Goal: Information Seeking & Learning: Understand process/instructions

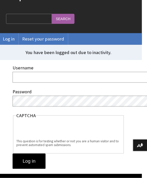
scroll to position [56, 5]
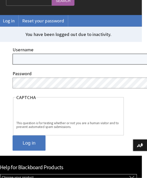
type input "daniel.magers@anthology.com"
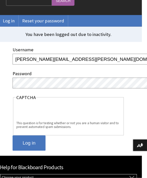
click at [25, 145] on input "Log in" at bounding box center [29, 144] width 33 height 16
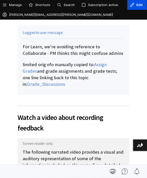
scroll to position [252, 0]
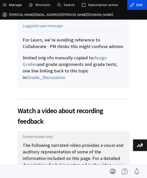
click at [66, 132] on p "The following narrated video provides a visual and auditory representation of s…" at bounding box center [74, 158] width 112 height 52
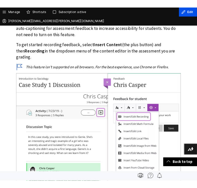
scroll to position [615, 0]
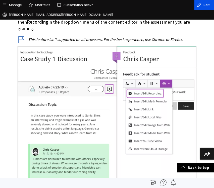
click at [119, 90] on img at bounding box center [107, 124] width 179 height 156
click at [137, 76] on img at bounding box center [107, 124] width 179 height 156
click at [147, 81] on img at bounding box center [107, 124] width 179 height 156
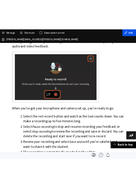
scroll to position [811, 0]
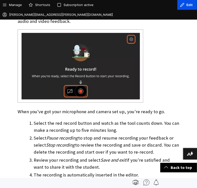
click at [104, 78] on img at bounding box center [81, 65] width 126 height 73
click at [108, 69] on img at bounding box center [81, 65] width 126 height 73
click at [107, 67] on img at bounding box center [81, 65] width 126 height 73
click at [124, 74] on img at bounding box center [81, 65] width 126 height 73
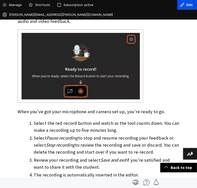
click at [128, 94] on img at bounding box center [81, 65] width 126 height 73
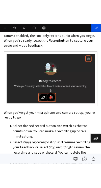
scroll to position [914, 0]
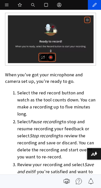
click at [73, 107] on li "Select the red record button and watch as the tool counts down. You can make a …" at bounding box center [56, 104] width 78 height 28
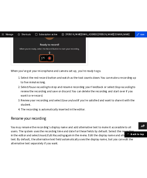
scroll to position [826, 0]
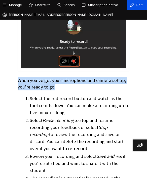
drag, startPoint x: 54, startPoint y: 72, endPoint x: 15, endPoint y: 64, distance: 39.9
copy p "When you've got your microphone and camera set up, you're ready to go."
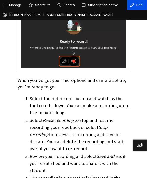
click at [55, 96] on li "Select the red record button and watch as the tool counts down. You can make a …" at bounding box center [80, 105] width 100 height 21
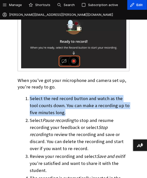
drag, startPoint x: 57, startPoint y: 101, endPoint x: 28, endPoint y: 86, distance: 32.4
click at [30, 95] on li "Select the red record button and watch as the tool counts down. You can make a …" at bounding box center [80, 105] width 100 height 21
copy li "Select the red record button and watch as the tool counts down. You can make a …"
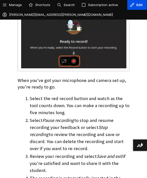
click at [49, 117] on li "Select Pause recording to stop and resume recording your feedback or select Sto…" at bounding box center [80, 134] width 100 height 35
drag, startPoint x: 124, startPoint y: 126, endPoint x: 27, endPoint y: 108, distance: 97.7
click at [30, 117] on li "Select Pause recording to stop and resume recording your feedback or select Sto…" at bounding box center [80, 134] width 100 height 35
copy li "Select Pause recording to stop and resume recording your feedback or select Sto…"
click at [53, 117] on li "Select Pause recording to stop and resume recording your feedback or select Sto…" at bounding box center [80, 134] width 100 height 35
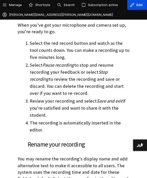
scroll to position [882, 0]
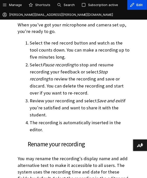
drag, startPoint x: 134, startPoint y: 85, endPoint x: 23, endPoint y: 81, distance: 110.2
copy li "Review your recording and select Save and exit if you're satisfied and want to …"
click at [80, 140] on h3 "Rename your recording" at bounding box center [74, 145] width 112 height 10
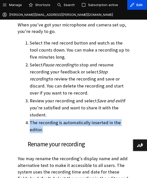
drag, startPoint x: 131, startPoint y: 94, endPoint x: 28, endPoint y: 95, distance: 103.1
click at [30, 119] on li "The recording is automatically inserted in the editor." at bounding box center [80, 126] width 100 height 14
copy li "The recording is automatically inserted in the editor."
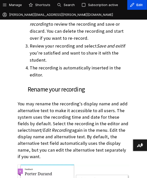
scroll to position [938, 0]
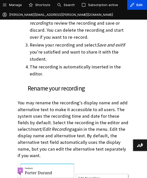
click at [46, 100] on p "You may rename the recording's display name and add alternative text to make it…" at bounding box center [74, 129] width 112 height 59
drag, startPoint x: 16, startPoint y: 66, endPoint x: 101, endPoint y: 111, distance: 95.8
click at [101, 111] on p "You may rename the recording's display name and add alternative text to make it…" at bounding box center [74, 129] width 112 height 59
copy p "You may rename the recording's display name and add alternative text to make it…"
click at [62, 100] on p "You may rename the recording's display name and add alternative text to make it…" at bounding box center [74, 129] width 112 height 59
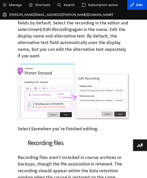
scroll to position [1049, 0]
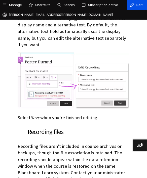
drag, startPoint x: 92, startPoint y: 78, endPoint x: 14, endPoint y: 79, distance: 77.5
click at [57, 143] on p "Recording files aren't included in course archives or backups, though the file …" at bounding box center [74, 166] width 112 height 46
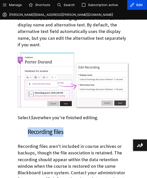
drag, startPoint x: 64, startPoint y: 91, endPoint x: 26, endPoint y: 94, distance: 38.6
click at [26, 128] on h3 "Recording files" at bounding box center [74, 133] width 112 height 10
copy h3 "Recording files"
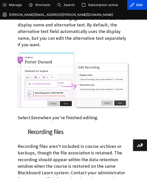
click at [71, 143] on p "Recording files aren't included in course archives or backups, though the file …" at bounding box center [74, 166] width 112 height 46
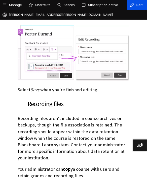
scroll to position [1105, 0]
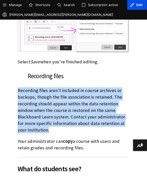
drag, startPoint x: 15, startPoint y: 49, endPoint x: 124, endPoint y: 82, distance: 113.1
click at [124, 88] on p "Recording files aren't included in course archives or backups, though the file …" at bounding box center [74, 111] width 112 height 46
copy p "Recording files aren't included in course archives or backups, though the file …"
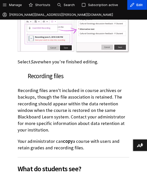
click at [59, 157] on h2 "What do students see?" at bounding box center [74, 165] width 112 height 17
drag, startPoint x: 70, startPoint y: 102, endPoint x: 16, endPoint y: 95, distance: 54.6
click at [18, 138] on p "Your administrator can copy a course with users and retain grades and recording…" at bounding box center [74, 144] width 112 height 13
copy p "Your administrator can copy a course with users and retain grades and recording…"
click at [52, 138] on p "Your administrator can copy a course with users and retain grades and recording…" at bounding box center [74, 144] width 112 height 13
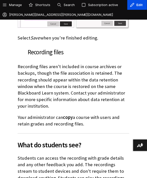
scroll to position [1161, 0]
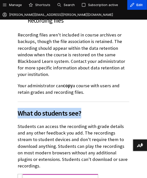
drag, startPoint x: 80, startPoint y: 66, endPoint x: 16, endPoint y: 64, distance: 64.7
click at [18, 108] on span "What do students see?" at bounding box center [74, 113] width 112 height 11
copy span "What do students see?"
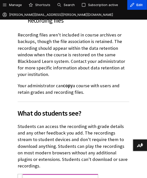
click at [68, 123] on p "Students can access the recording with grade details and any other feedback you…" at bounding box center [74, 146] width 112 height 46
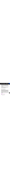
scroll to position [1189, 0]
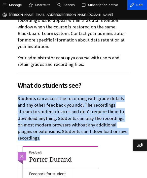
drag, startPoint x: 126, startPoint y: 83, endPoint x: 16, endPoint y: 52, distance: 114.4
click at [18, 95] on p "Students can access the recording with grade details and any other feedback you…" at bounding box center [74, 118] width 112 height 46
click at [56, 146] on img at bounding box center [58, 179] width 80 height 66
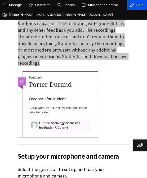
scroll to position [1269, 0]
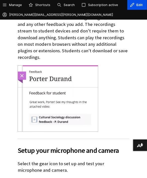
click at [81, 145] on span "Setup your microphone and camera" at bounding box center [74, 150] width 112 height 11
click at [107, 145] on span "Setup your microphone and camera" at bounding box center [74, 150] width 112 height 11
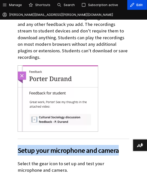
drag, startPoint x: 118, startPoint y: 98, endPoint x: 14, endPoint y: 99, distance: 104.4
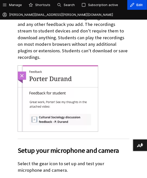
click at [57, 160] on p "Select the gear icon to set up and test your microphone and camera." at bounding box center [74, 166] width 112 height 13
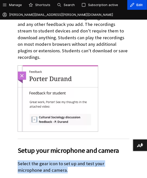
drag, startPoint x: 42, startPoint y: 115, endPoint x: 13, endPoint y: 108, distance: 29.7
click at [51, 160] on p "Select the gear icon to set up and test your microphone and camera." at bounding box center [74, 166] width 112 height 13
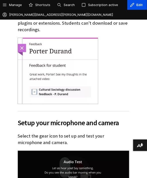
scroll to position [1325, 0]
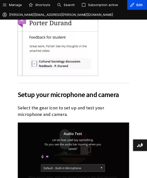
click at [47, 105] on p "Select the gear icon to set up and test your microphone and camera." at bounding box center [74, 111] width 112 height 13
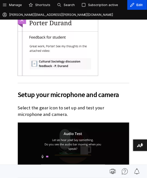
click at [51, 105] on p "Select the gear icon to set up and test your microphone and camera." at bounding box center [74, 111] width 112 height 13
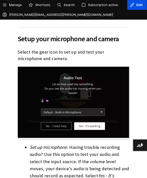
scroll to position [1409, 0]
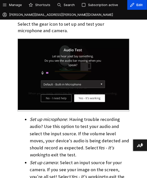
drag, startPoint x: 131, startPoint y: 96, endPoint x: 27, endPoint y: 67, distance: 107.9
drag, startPoint x: 118, startPoint y: 119, endPoint x: 28, endPoint y: 104, distance: 91.2
click at [30, 159] on li "Set up camera : Select an input source for your camera. If you see your image o…" at bounding box center [80, 173] width 100 height 28
click at [58, 126] on div "Setup your microphone and camera Select the gear icon to set up and test your m…" at bounding box center [74, 126] width 112 height 255
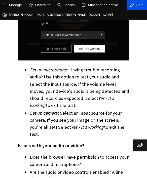
scroll to position [1465, 0]
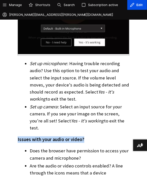
drag, startPoint x: 71, startPoint y: 73, endPoint x: 10, endPoint y: 74, distance: 61.1
click at [10, 74] on div "Open configuration options Configure block Remove block Edit view Translate blo…" at bounding box center [73, 174] width 147 height 2872
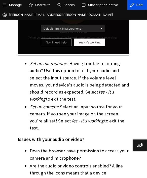
click at [44, 163] on li "Are the audio or video controls enabled? A line through the icons means that a …" at bounding box center [80, 173] width 100 height 21
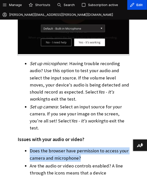
drag, startPoint x: 78, startPoint y: 93, endPoint x: 28, endPoint y: 85, distance: 51.0
click at [30, 148] on li "Does the browser have permission to access your camera and microphone?" at bounding box center [80, 155] width 100 height 14
drag, startPoint x: 45, startPoint y: 115, endPoint x: 27, endPoint y: 101, distance: 22.1
click at [27, 148] on ul "Does the browser have permission to access your camera and microphone? Are the …" at bounding box center [74, 173] width 112 height 51
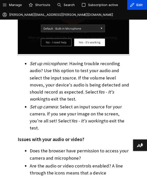
drag, startPoint x: 46, startPoint y: 129, endPoint x: 28, endPoint y: 125, distance: 18.2
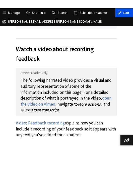
scroll to position [319, 0]
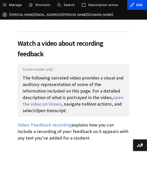
click at [46, 67] on p "The following narrated video provides a visual and auditory representation of s…" at bounding box center [74, 90] width 112 height 52
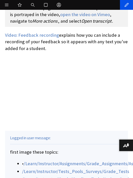
scroll to position [403, 0]
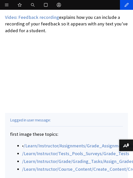
click at [47, 125] on div "first image these topics: • /Learn/Instructor/Assignments/Grade_Assignments/Ass…" at bounding box center [66, 146] width 123 height 67
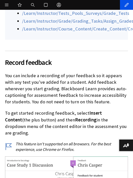
scroll to position [571, 0]
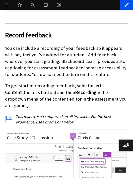
click at [25, 95] on p "To get started recording feedback, select Insert Content (the plus button) and …" at bounding box center [66, 96] width 123 height 26
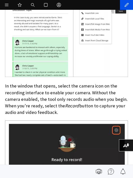
scroll to position [710, 0]
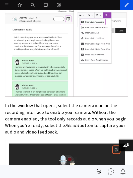
drag, startPoint x: 46, startPoint y: 131, endPoint x: 5, endPoint y: 104, distance: 49.3
click at [5, 104] on p "In the window that opens, select the camera icon on the recording interface to …" at bounding box center [66, 118] width 123 height 33
click at [57, 113] on p "In the window that opens, select the camera icon on the recording interface to …" at bounding box center [66, 118] width 123 height 33
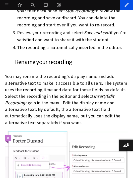
scroll to position [990, 0]
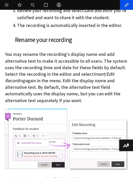
click at [43, 85] on p "You may rename the recording's display name and add alternative text to make it…" at bounding box center [66, 77] width 123 height 53
click at [45, 90] on p "You may rename the recording's display name and add alternative text to make it…" at bounding box center [66, 77] width 123 height 53
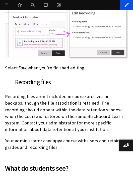
scroll to position [1130, 0]
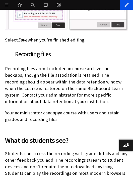
click at [43, 154] on p "Students can access the recording with grade details and any other feedback you…" at bounding box center [66, 169] width 123 height 39
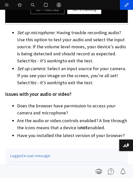
scroll to position [1465, 0]
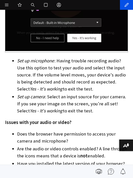
click at [43, 138] on li "Does the browser have permission to access your camera and microphone?" at bounding box center [72, 138] width 111 height 14
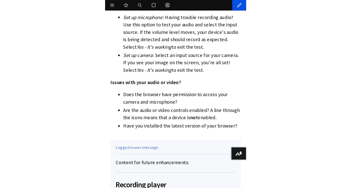
scroll to position [1521, 0]
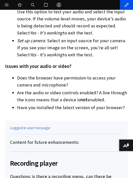
click at [43, 109] on li "Have you installed the latest version of your browser?" at bounding box center [72, 107] width 111 height 7
